Goal: Information Seeking & Learning: Compare options

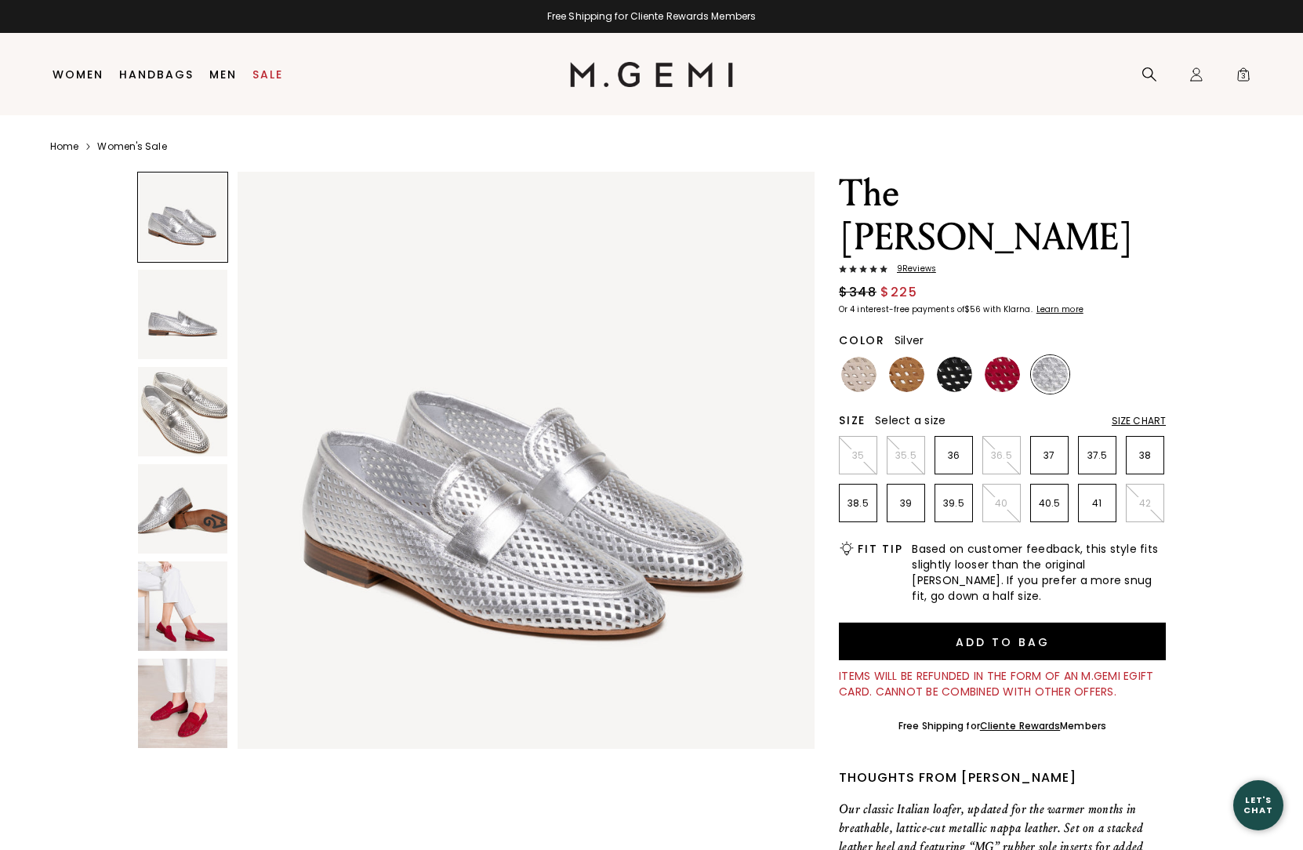
click at [340, 829] on div "The Sacca Donna Lattice 9 Review s $348 $225 Or 4 interest-free payments of $56…" at bounding box center [651, 689] width 1203 height 1035
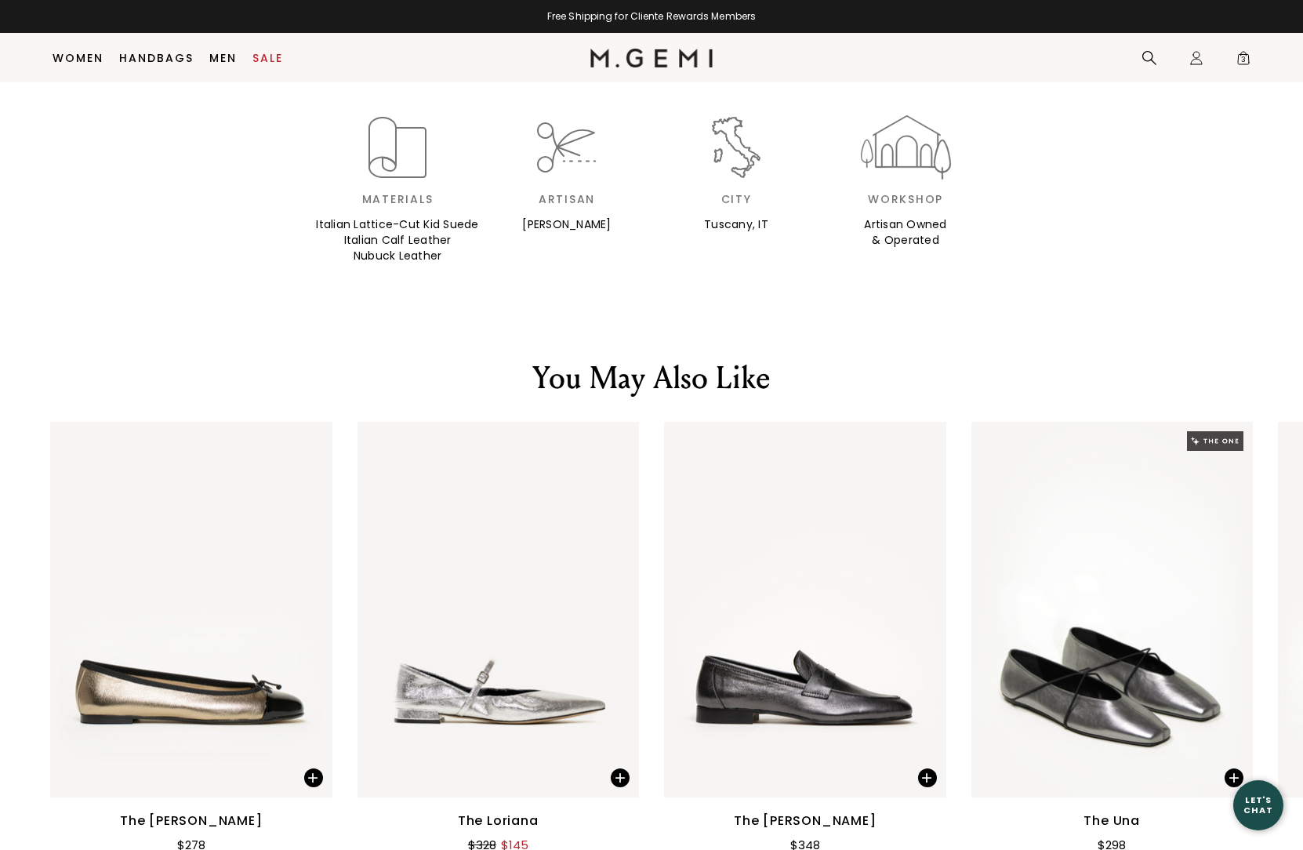
scroll to position [1866, 0]
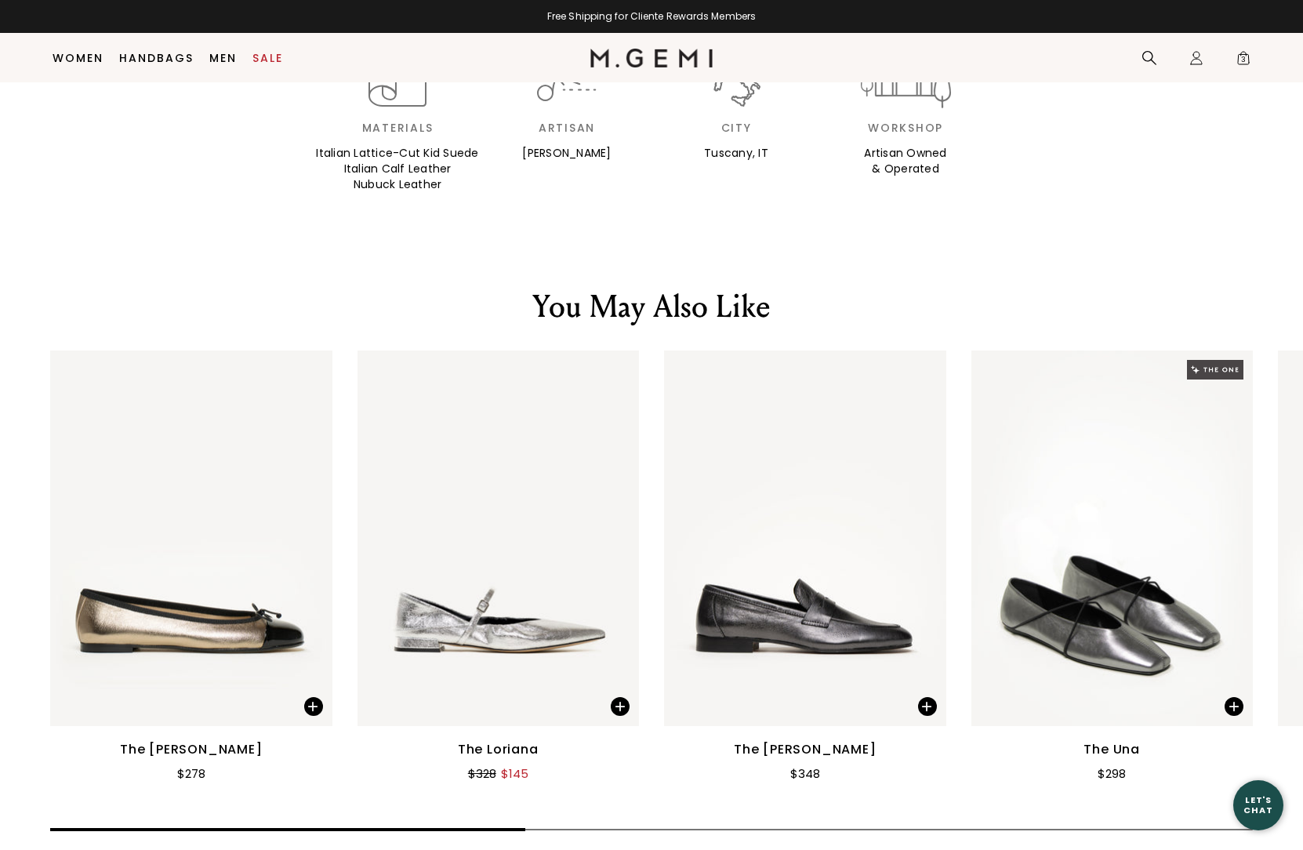
click at [744, 487] on img at bounding box center [805, 539] width 282 height 376
click at [758, 583] on img at bounding box center [804, 539] width 282 height 376
click at [758, 583] on img at bounding box center [805, 539] width 282 height 376
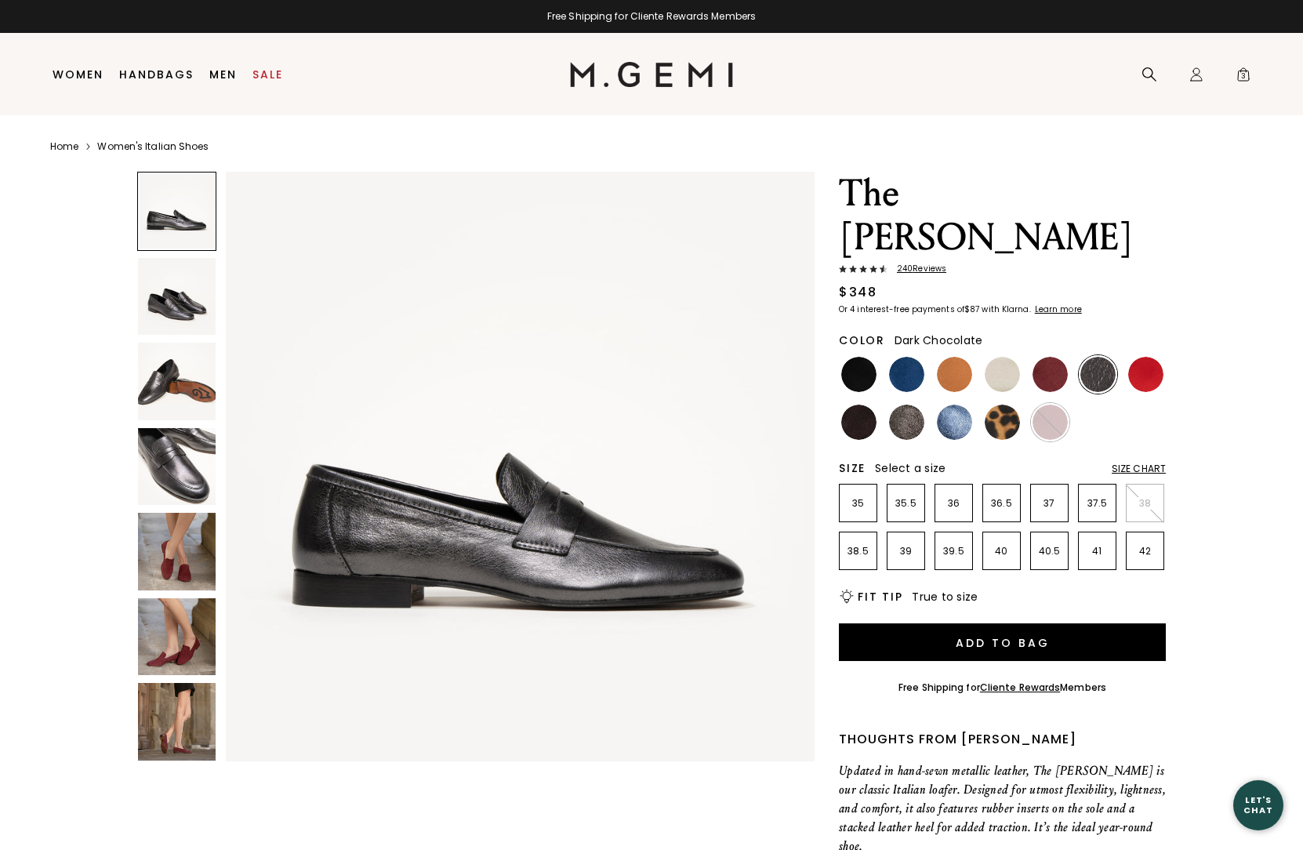
click at [856, 405] on img at bounding box center [858, 422] width 35 height 35
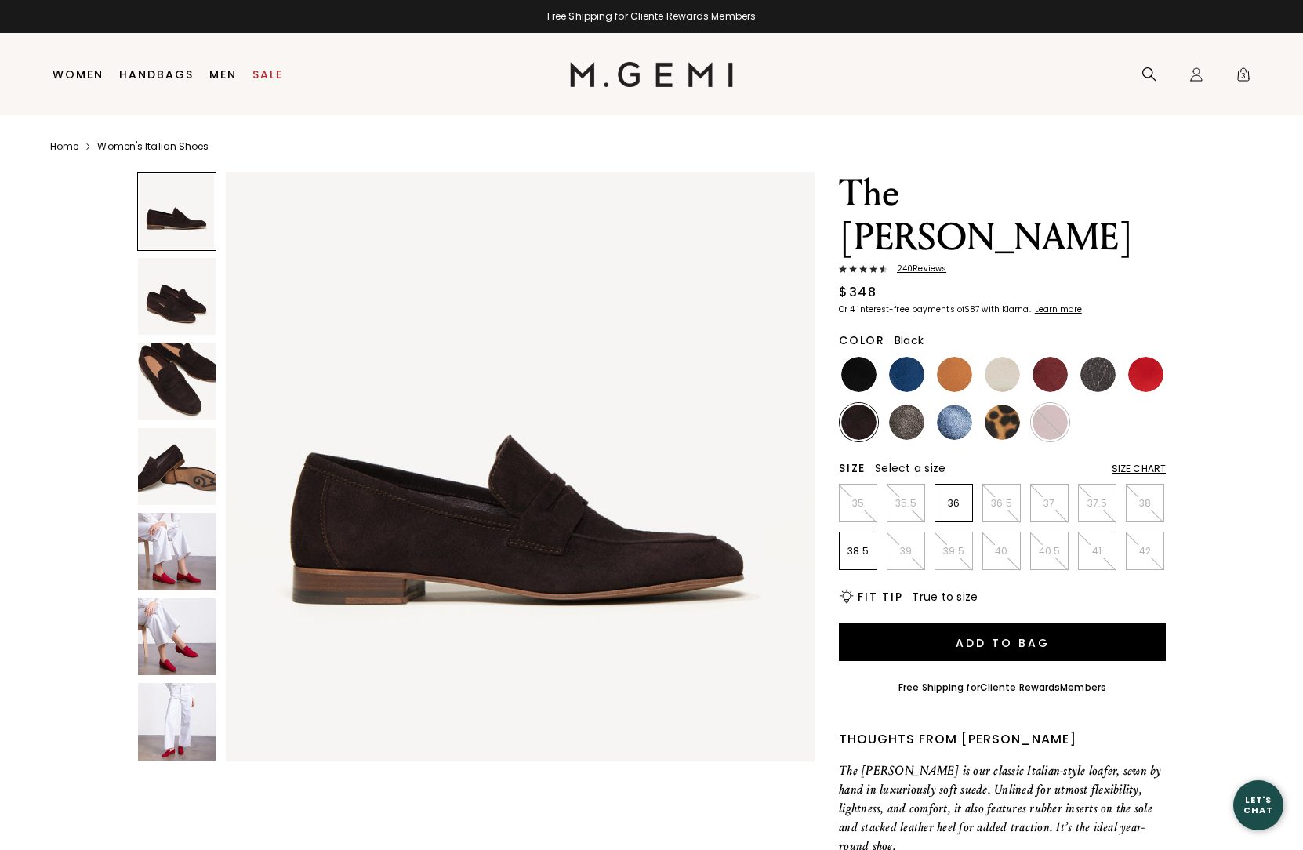
click at [866, 357] on img at bounding box center [858, 374] width 35 height 35
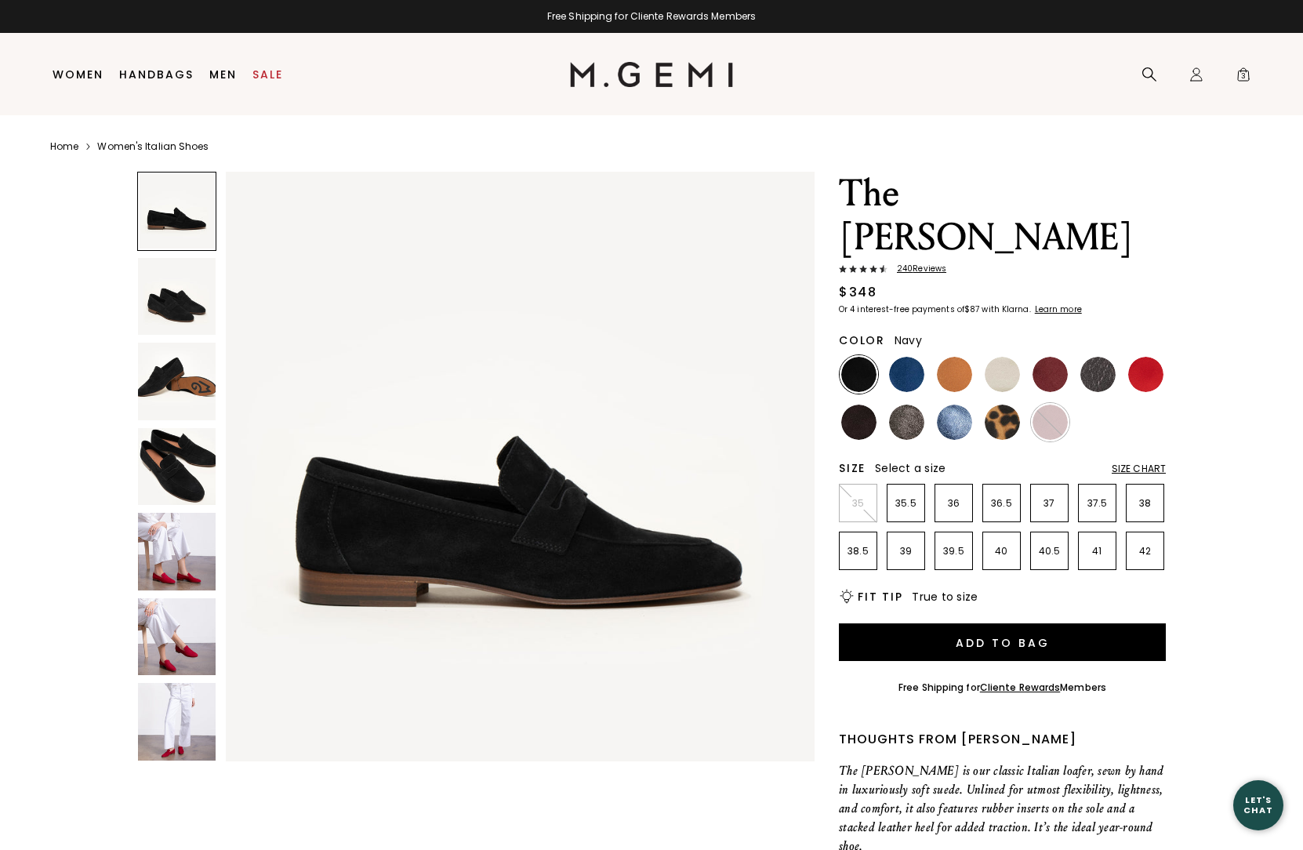
click at [910, 357] on img at bounding box center [906, 374] width 35 height 35
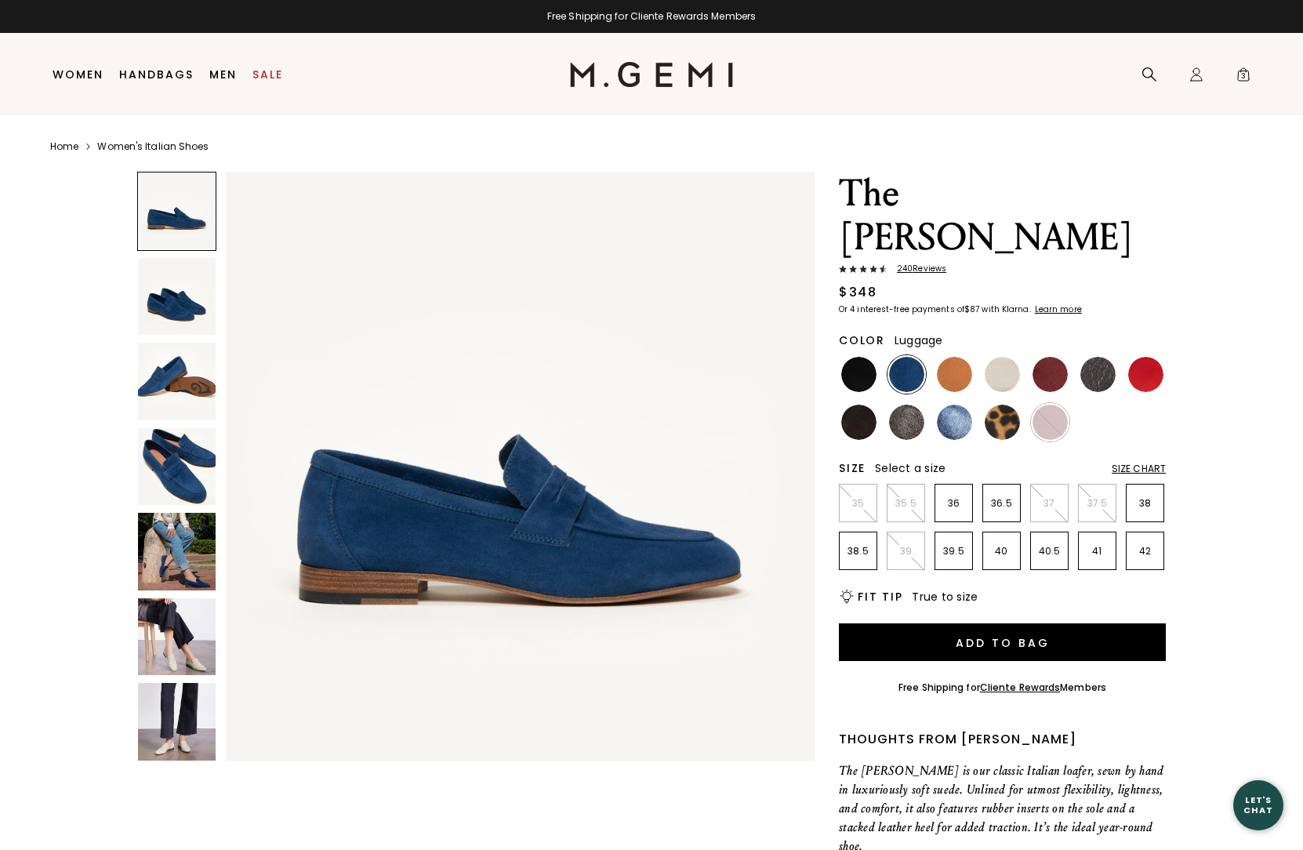
click at [961, 357] on img at bounding box center [954, 374] width 35 height 35
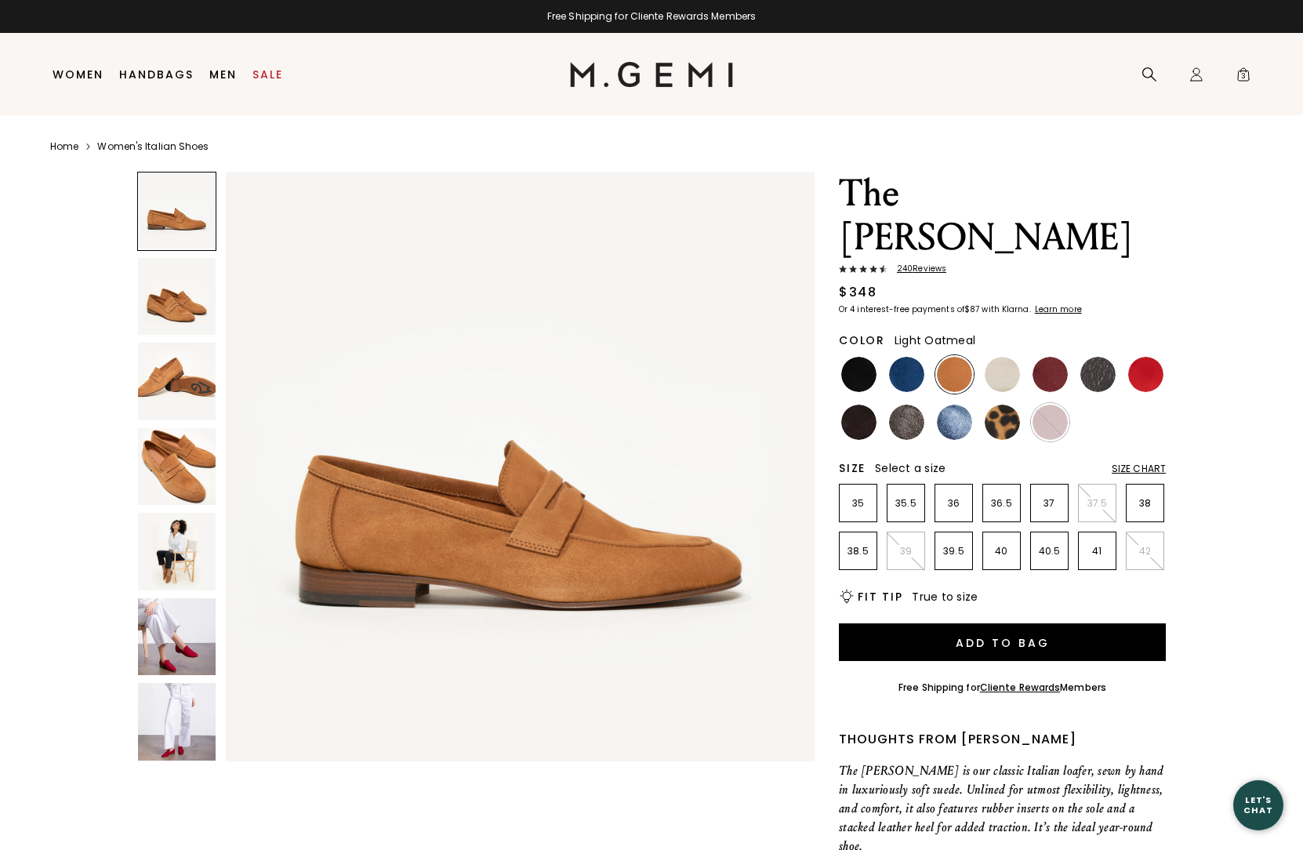
click at [1000, 357] on img at bounding box center [1002, 374] width 35 height 35
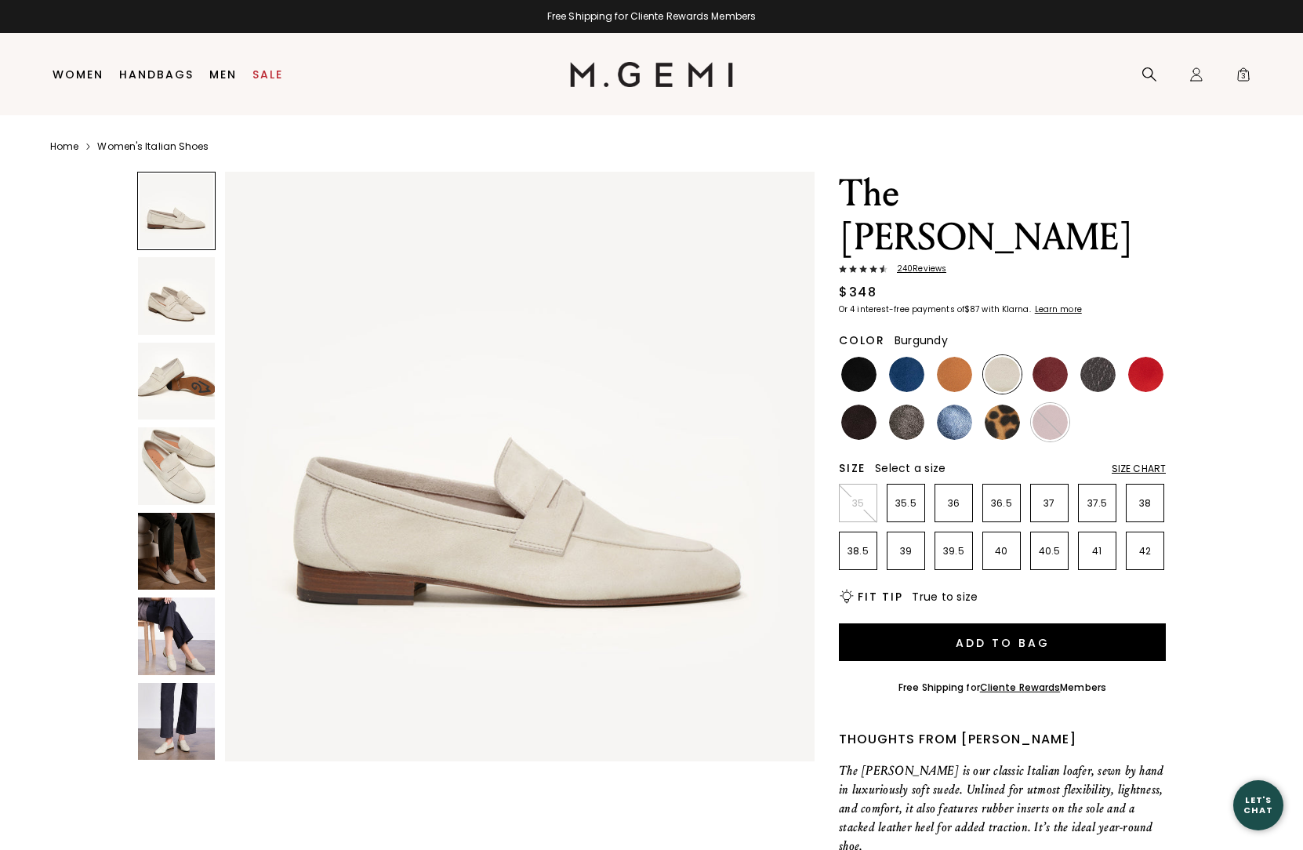
click at [1045, 357] on img at bounding box center [1050, 374] width 35 height 35
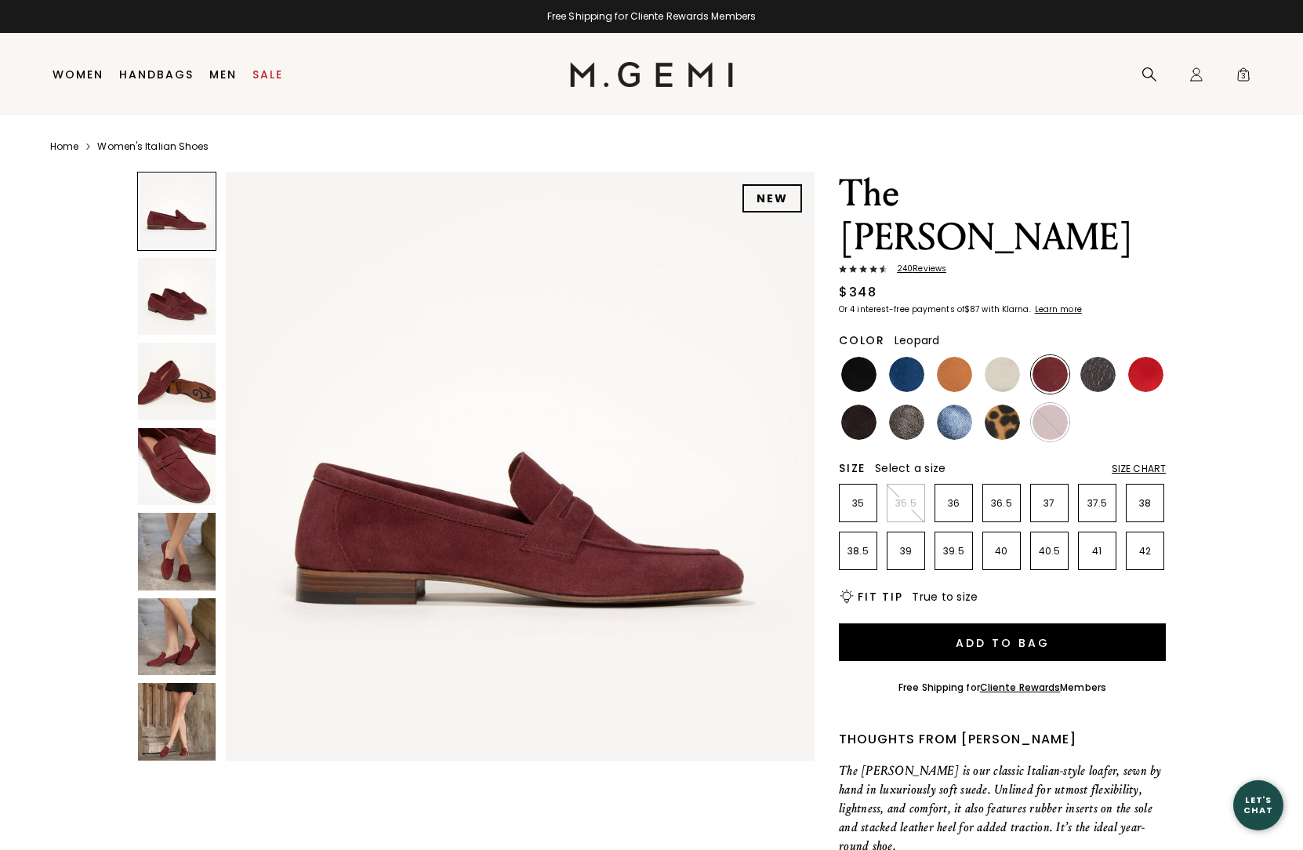
click at [996, 405] on img at bounding box center [1002, 422] width 35 height 35
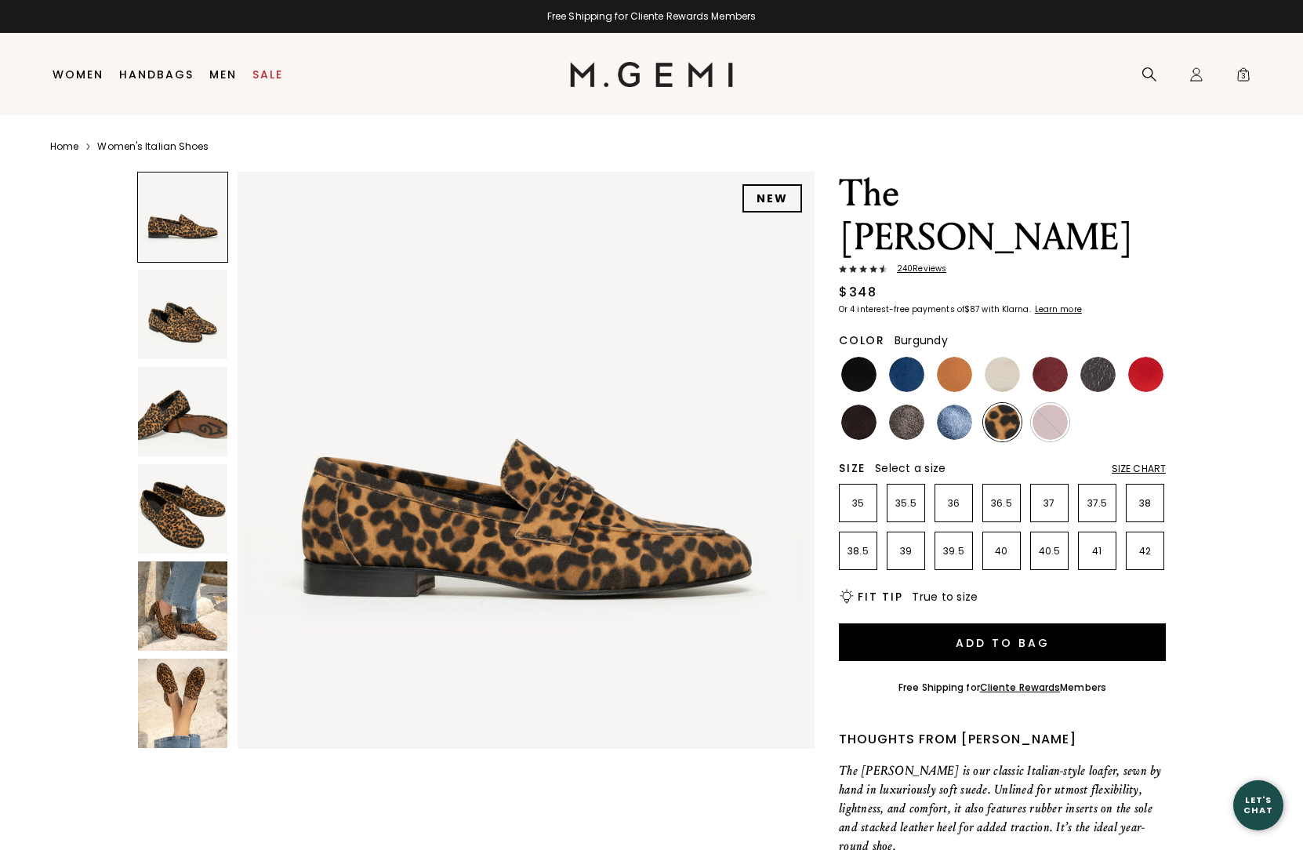
click at [1056, 405] on img at bounding box center [1050, 422] width 35 height 35
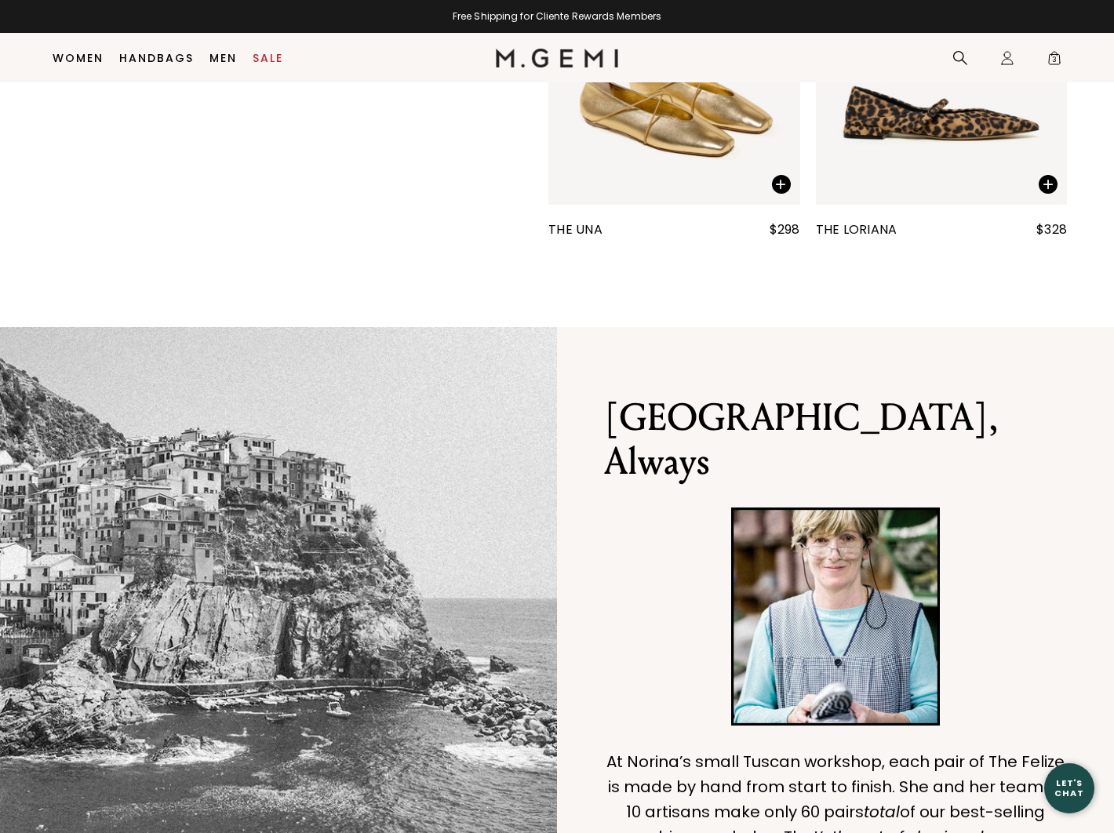
scroll to position [857, 0]
